Goal: Information Seeking & Learning: Learn about a topic

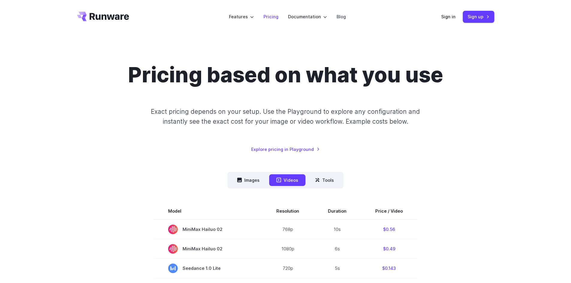
click at [273, 16] on link "Pricing" at bounding box center [270, 16] width 15 height 7
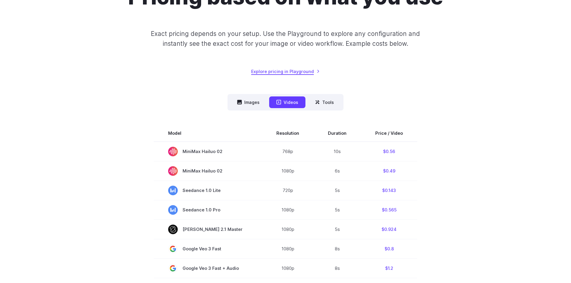
scroll to position [90, 0]
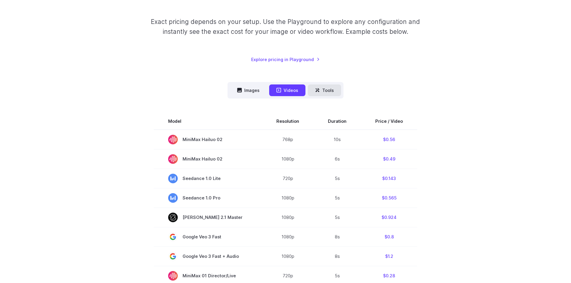
click at [324, 88] on button "Tools" at bounding box center [324, 90] width 33 height 12
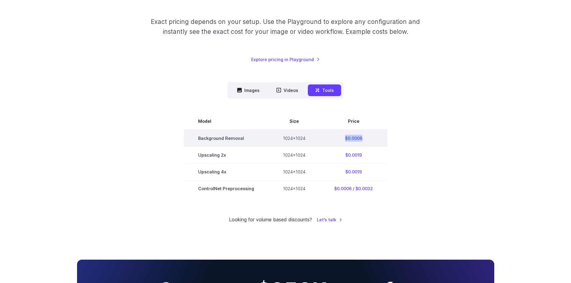
drag, startPoint x: 380, startPoint y: 138, endPoint x: 345, endPoint y: 140, distance: 35.7
click at [345, 140] on td "$0.0006" at bounding box center [353, 138] width 67 height 17
copy td "$0.0006"
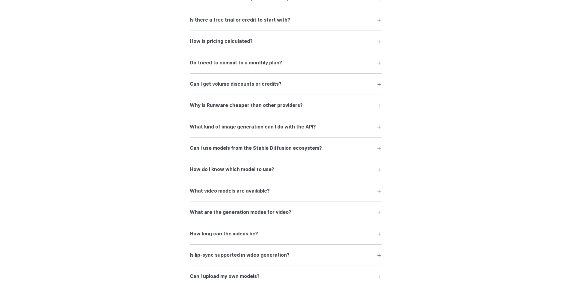
scroll to position [599, 0]
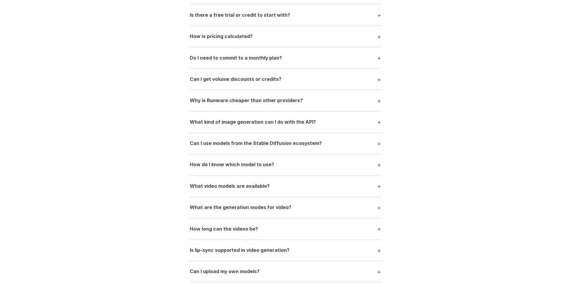
click at [374, 35] on summary "How is pricing calculated?" at bounding box center [286, 36] width 192 height 11
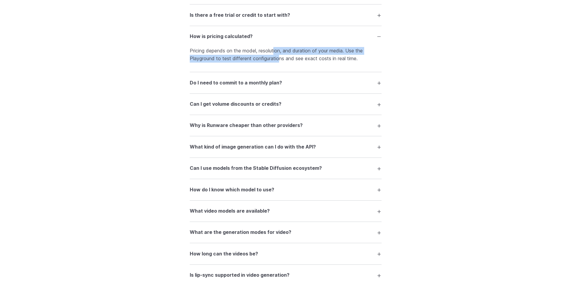
drag, startPoint x: 275, startPoint y: 49, endPoint x: 281, endPoint y: 61, distance: 12.6
click at [281, 61] on p "Pricing depends on the model, resolution, and duration of your media. Use the P…" at bounding box center [286, 54] width 192 height 15
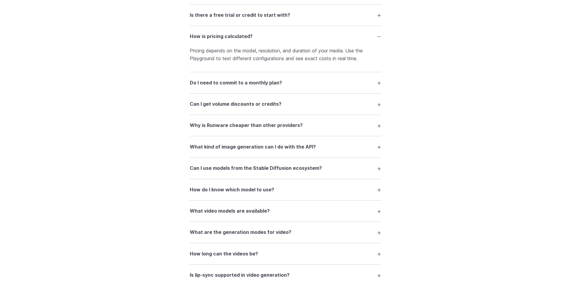
click at [309, 82] on summary "Do I need to commit to a monthly plan?" at bounding box center [286, 82] width 192 height 11
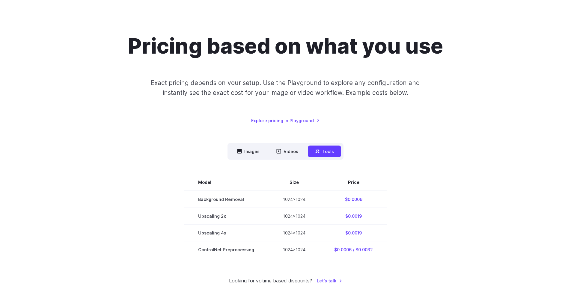
scroll to position [0, 0]
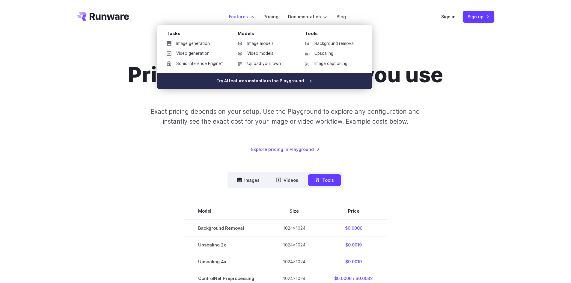
click at [289, 79] on link "Try AI features instantly in the Playground" at bounding box center [264, 81] width 215 height 16
